Goal: Task Accomplishment & Management: Complete application form

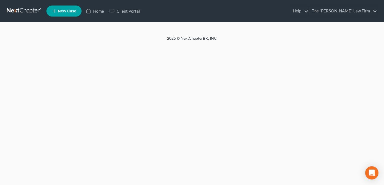
click at [57, 15] on new-legal-case-button "New Case" at bounding box center [63, 11] width 35 height 11
click at [66, 13] on new-legal-case-button "New Case" at bounding box center [63, 11] width 35 height 11
click at [72, 13] on new-legal-case-button "New Case" at bounding box center [63, 11] width 35 height 11
click at [58, 10] on new-legal-case-button "New Case" at bounding box center [63, 11] width 35 height 11
click at [95, 10] on link "Home" at bounding box center [94, 11] width 23 height 10
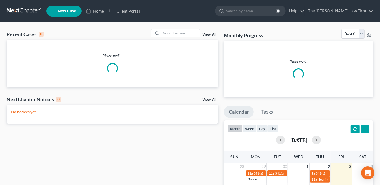
click at [71, 11] on span "New Case" at bounding box center [67, 11] width 19 height 4
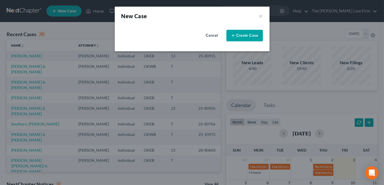
select select "65"
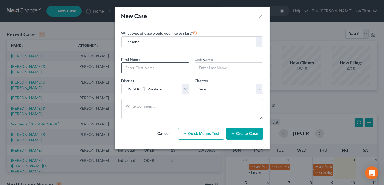
click at [147, 66] on input "text" at bounding box center [154, 68] width 67 height 10
type input "[PERSON_NAME]"
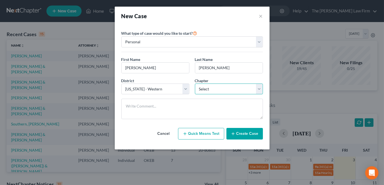
click at [252, 93] on select "Select 7 11 12 13" at bounding box center [229, 89] width 68 height 11
select select "0"
click at [195, 84] on select "Select 7 11 12 13" at bounding box center [229, 89] width 68 height 11
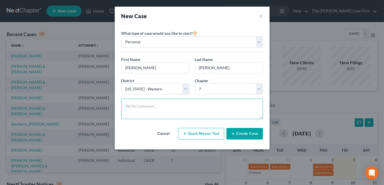
click at [222, 104] on textarea at bounding box center [191, 109] width 141 height 20
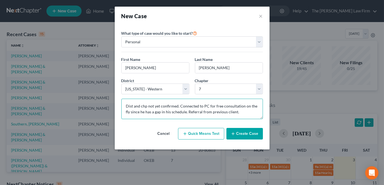
type textarea "Dist and chp not yet confirmed. Connected to PC for free consultation on the fl…"
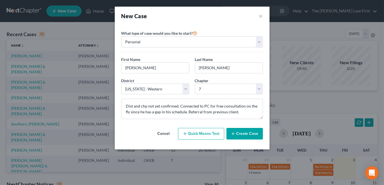
click at [234, 135] on icon "button" at bounding box center [233, 134] width 4 height 4
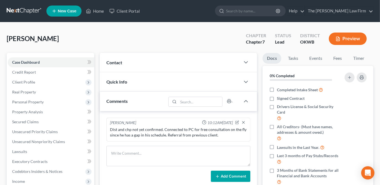
click at [238, 60] on div "Contact" at bounding box center [170, 62] width 141 height 19
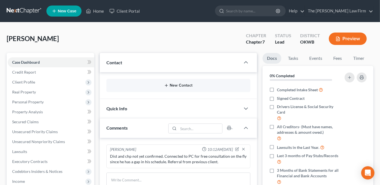
click at [191, 85] on button "New Contact" at bounding box center [178, 85] width 135 height 4
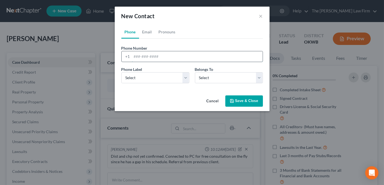
click at [171, 58] on input "tel" at bounding box center [197, 56] width 131 height 10
type input "5805078966"
click at [180, 81] on select "Select Mobile Home Work Other" at bounding box center [155, 77] width 68 height 11
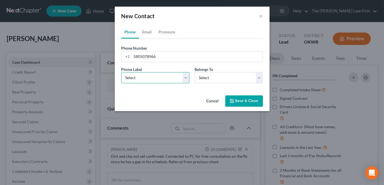
select select "0"
click at [121, 72] on select "Select Mobile Home Work Other" at bounding box center [155, 77] width 68 height 11
click at [198, 81] on select "Select Client Other" at bounding box center [229, 77] width 68 height 11
select select "0"
click at [195, 72] on select "Select Client Other" at bounding box center [229, 77] width 68 height 11
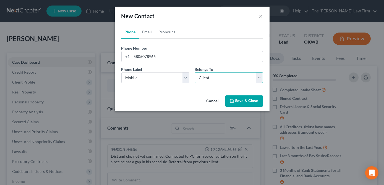
select select "0"
drag, startPoint x: 149, startPoint y: 32, endPoint x: 148, endPoint y: 37, distance: 4.7
click at [149, 32] on link "Email" at bounding box center [147, 31] width 16 height 13
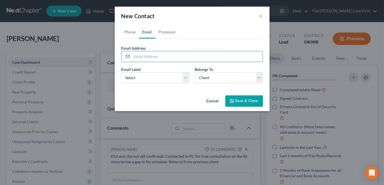
drag, startPoint x: 150, startPoint y: 56, endPoint x: 14, endPoint y: 24, distance: 140.0
click at [150, 56] on input "email" at bounding box center [197, 56] width 131 height 10
click at [145, 55] on input "email" at bounding box center [197, 56] width 131 height 10
paste input "[EMAIL_ADDRESS][DOMAIN_NAME]"
type input "[EMAIL_ADDRESS][DOMAIN_NAME]"
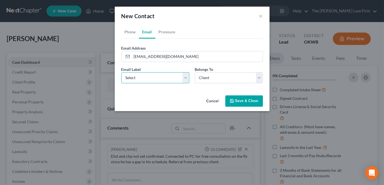
click at [154, 79] on select "Select Home Work Other" at bounding box center [155, 77] width 68 height 11
select select "0"
click at [121, 72] on select "Select Home Work Other" at bounding box center [155, 77] width 68 height 11
click at [245, 101] on button "Save & Close" at bounding box center [244, 102] width 38 height 12
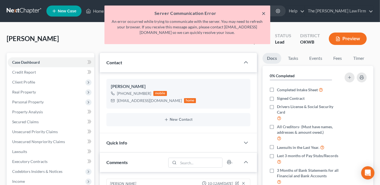
click at [264, 14] on button "×" at bounding box center [264, 13] width 4 height 7
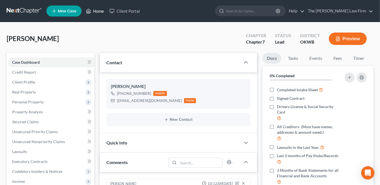
drag, startPoint x: 98, startPoint y: 12, endPoint x: 119, endPoint y: 24, distance: 24.1
click at [98, 13] on link "Home" at bounding box center [94, 11] width 23 height 10
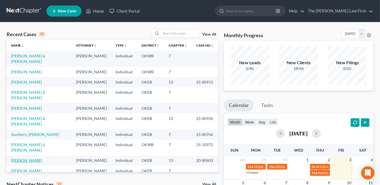
click at [16, 158] on link "[PERSON_NAME]" at bounding box center [26, 160] width 31 height 5
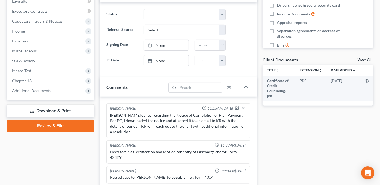
scroll to position [176, 0]
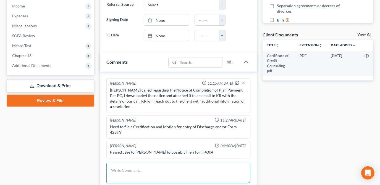
click at [186, 163] on textarea at bounding box center [178, 173] width 144 height 20
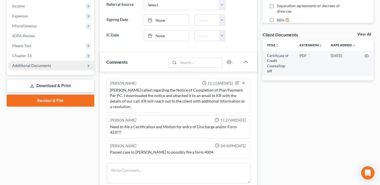
click at [69, 69] on span "Additional Documents" at bounding box center [51, 66] width 86 height 10
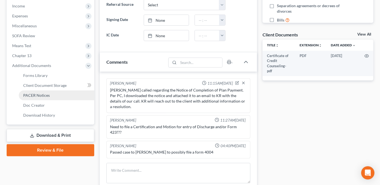
click at [68, 98] on link "PACER Notices" at bounding box center [56, 96] width 75 height 10
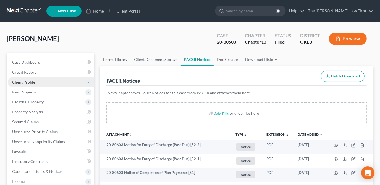
click at [36, 81] on span "Client Profile" at bounding box center [51, 82] width 86 height 10
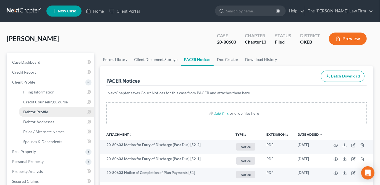
click at [41, 109] on link "Debtor Profile" at bounding box center [56, 112] width 75 height 10
select select "3"
select select "1"
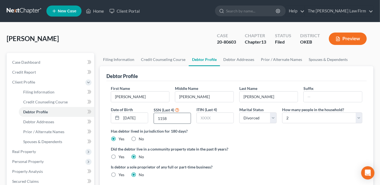
radio input "true"
click at [151, 47] on div "[PERSON_NAME] Upgraded Case 20-80603 Chapter Chapter 13 Status Filed District O…" at bounding box center [190, 41] width 366 height 24
click at [96, 14] on link "Home" at bounding box center [94, 11] width 23 height 10
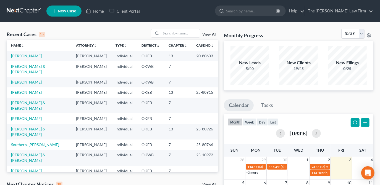
click at [37, 80] on link "[PERSON_NAME]" at bounding box center [26, 82] width 31 height 5
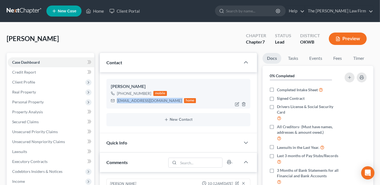
drag, startPoint x: 165, startPoint y: 102, endPoint x: 123, endPoint y: 103, distance: 41.4
click at [115, 103] on div "[EMAIL_ADDRESS][DOMAIN_NAME] home" at bounding box center [153, 100] width 85 height 7
drag, startPoint x: 123, startPoint y: 103, endPoint x: 130, endPoint y: 102, distance: 6.7
copy div "[EMAIL_ADDRESS][DOMAIN_NAME]"
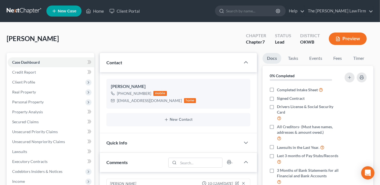
drag, startPoint x: 98, startPoint y: 35, endPoint x: 83, endPoint y: 22, distance: 20.1
click at [98, 35] on div "[PERSON_NAME] Upgraded Chapter Chapter 7 Status Lead District OKWB Preview" at bounding box center [190, 41] width 366 height 24
click at [110, 39] on div "[PERSON_NAME] Upgraded Chapter Chapter 7 Status Lead District OKWB Preview" at bounding box center [190, 41] width 366 height 24
click at [96, 9] on link "Home" at bounding box center [94, 11] width 23 height 10
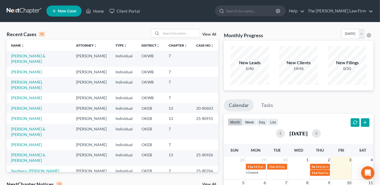
click at [65, 9] on span "New Case" at bounding box center [67, 11] width 19 height 4
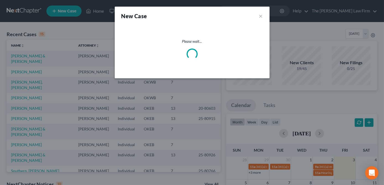
select select "65"
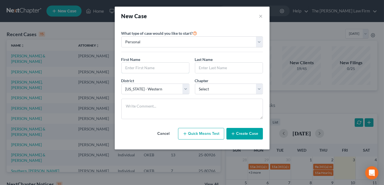
drag, startPoint x: 143, startPoint y: 67, endPoint x: 121, endPoint y: 76, distance: 23.7
click at [143, 66] on input "text" at bounding box center [154, 68] width 67 height 10
type input "[PERSON_NAME]"
click at [236, 87] on select "Select 7 11 12 13" at bounding box center [229, 89] width 68 height 11
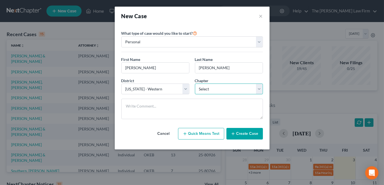
select select "0"
click at [195, 84] on select "Select 7 11 12 13" at bounding box center [229, 89] width 68 height 11
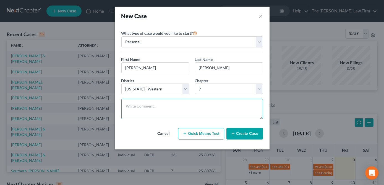
click at [200, 107] on textarea at bounding box center [191, 109] width 141 height 20
type textarea "Dist an chp not yet confirmed. Scheduled #1 phone to start. Lincoln Co. Judgeme…"
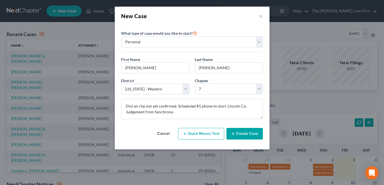
drag, startPoint x: 237, startPoint y: 131, endPoint x: 236, endPoint y: 127, distance: 3.6
click at [237, 129] on button "Create Case" at bounding box center [244, 134] width 36 height 12
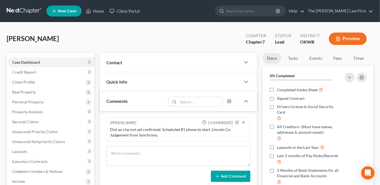
click at [151, 60] on div "Contact" at bounding box center [170, 62] width 141 height 19
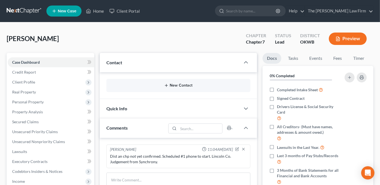
click at [183, 83] on button "New Contact" at bounding box center [178, 85] width 135 height 4
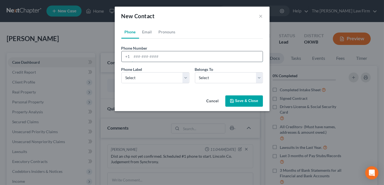
drag, startPoint x: 167, startPoint y: 52, endPoint x: 134, endPoint y: 56, distance: 32.3
click at [167, 51] on input "tel" at bounding box center [197, 56] width 131 height 10
type input "[PHONE_NUMBER]"
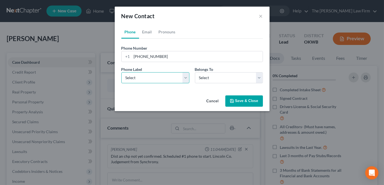
click at [177, 74] on select "Select Mobile Home Work Other" at bounding box center [155, 77] width 68 height 11
select select "0"
click at [121, 72] on select "Select Mobile Home Work Other" at bounding box center [155, 77] width 68 height 11
click at [216, 78] on select "Select Client Other" at bounding box center [229, 77] width 68 height 11
select select "0"
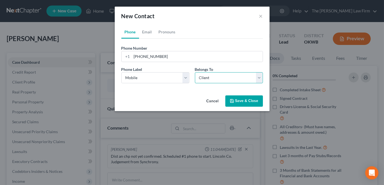
click at [195, 72] on select "Select Client Other" at bounding box center [229, 77] width 68 height 11
click at [239, 103] on button "Save & Close" at bounding box center [244, 102] width 38 height 12
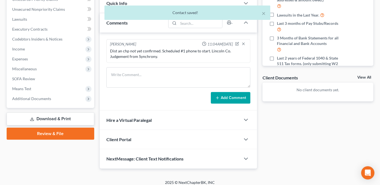
scroll to position [136, 0]
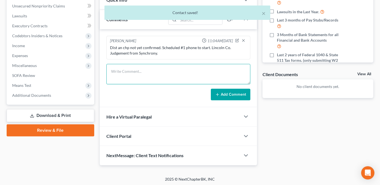
drag, startPoint x: 152, startPoint y: 75, endPoint x: 107, endPoint y: 59, distance: 48.4
click at [152, 75] on textarea at bounding box center [178, 74] width 144 height 20
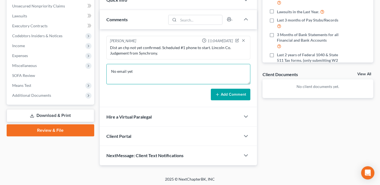
type textarea "No email yet"
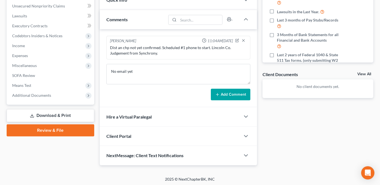
drag, startPoint x: 219, startPoint y: 97, endPoint x: 209, endPoint y: 99, distance: 10.1
click at [219, 97] on button "Add Comment" at bounding box center [230, 95] width 39 height 12
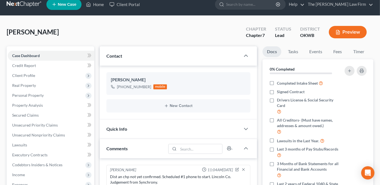
scroll to position [0, 0]
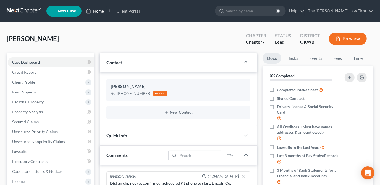
click at [99, 12] on link "Home" at bounding box center [94, 11] width 23 height 10
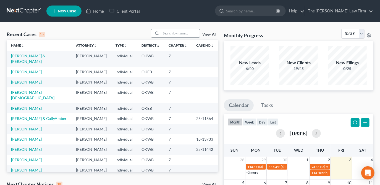
click at [178, 36] on input "search" at bounding box center [180, 33] width 39 height 8
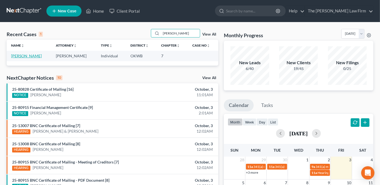
type input "[PERSON_NAME]"
click at [31, 56] on link "[PERSON_NAME]" at bounding box center [26, 56] width 31 height 5
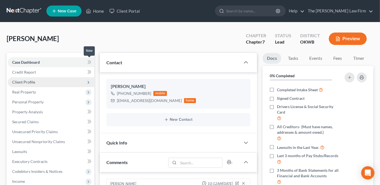
click at [67, 82] on span "Client Profile" at bounding box center [51, 82] width 86 height 10
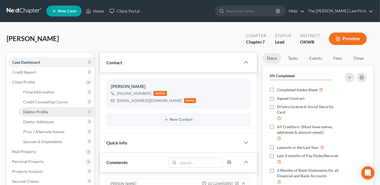
click at [68, 112] on link "Debtor Profile" at bounding box center [56, 112] width 75 height 10
select select "0"
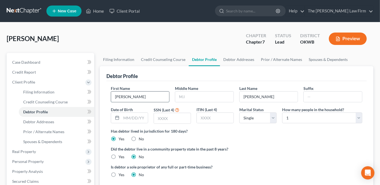
click at [124, 97] on input "[PERSON_NAME]" at bounding box center [140, 97] width 58 height 10
click at [129, 97] on input "[PERSON_NAME]" at bounding box center [140, 97] width 58 height 10
type input "Francheska"
click at [186, 79] on div "Debtor Profile" at bounding box center [236, 73] width 260 height 15
click at [189, 44] on div "[PERSON_NAME] Upgraded Chapter Chapter 7 Status Lead District OKWB Preview" at bounding box center [190, 41] width 366 height 24
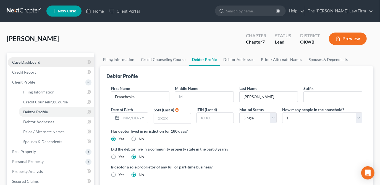
click at [69, 61] on link "Case Dashboard" at bounding box center [51, 62] width 86 height 10
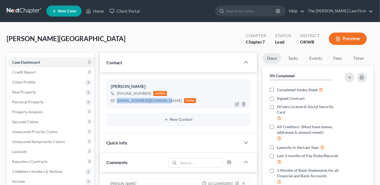
drag, startPoint x: 163, startPoint y: 102, endPoint x: 115, endPoint y: 101, distance: 48.6
click at [115, 101] on div "[EMAIL_ADDRESS][DOMAIN_NAME] home" at bounding box center [153, 100] width 85 height 7
drag, startPoint x: 115, startPoint y: 101, endPoint x: 120, endPoint y: 101, distance: 5.2
click at [170, 51] on div "[PERSON_NAME] Upgraded Chapter Chapter 7 Status Lead District OKWB Preview" at bounding box center [190, 41] width 366 height 24
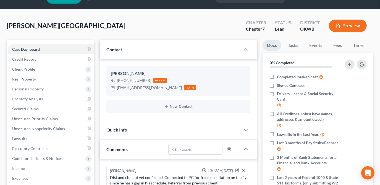
scroll to position [25, 0]
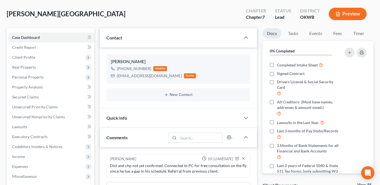
click at [234, 117] on div "Quick Info" at bounding box center [170, 118] width 141 height 19
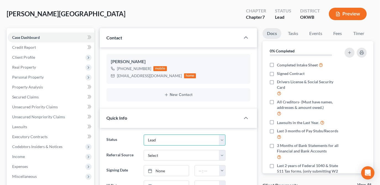
drag, startPoint x: 199, startPoint y: 138, endPoint x: 198, endPoint y: 146, distance: 8.6
click at [199, 138] on select "Discharged Dismissed Filed Info Sent In Progress Lead Lost Lead Ready to File R…" at bounding box center [185, 140] width 82 height 11
select select "3"
click at [144, 135] on select "Discharged Dismissed Filed Info Sent In Progress Lead Lost Lead Ready to File R…" at bounding box center [185, 140] width 82 height 11
click at [241, 138] on div "Status Discharged Dismissed Filed Info Sent In Progress Lead Lost Lead Ready to…" at bounding box center [178, 140] width 149 height 11
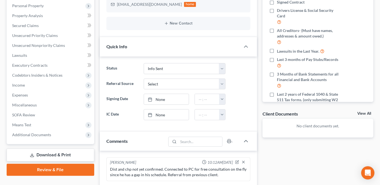
scroll to position [100, 0]
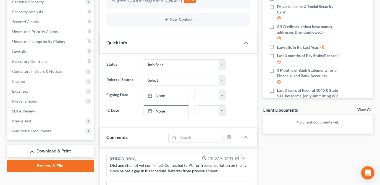
click at [167, 111] on link "None" at bounding box center [166, 111] width 45 height 10
type input "10/3/2025"
click at [269, 151] on div "Docs Tasks Events Fees Timer 0% Completed Nothing here yet! Completed Intake Sh…" at bounding box center [318, 118] width 116 height 331
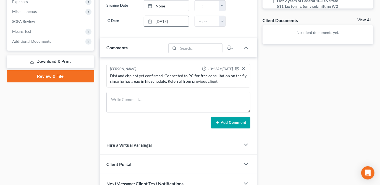
scroll to position [218, 0]
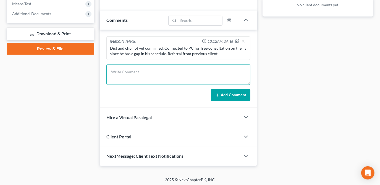
click at [133, 71] on textarea at bounding box center [178, 75] width 144 height 20
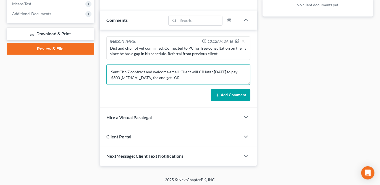
type textarea "Sent Chp 7 contract and welcome email. Client will CB later today to pay $300 r…"
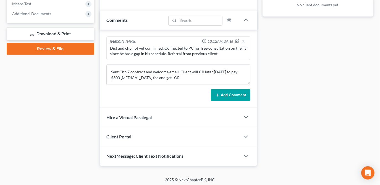
click at [242, 93] on button "Add Comment" at bounding box center [230, 95] width 39 height 12
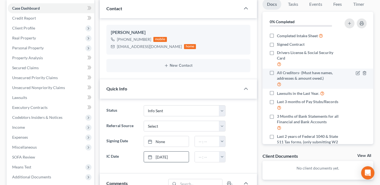
scroll to position [0, 0]
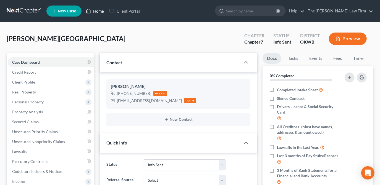
click at [102, 12] on link "Home" at bounding box center [94, 11] width 23 height 10
